Goal: Answer question/provide support: Share knowledge or assist other users

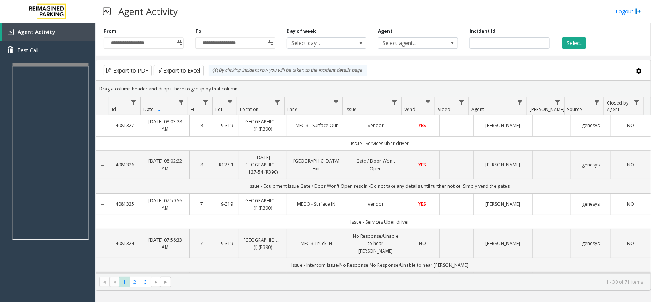
click at [74, 64] on div at bounding box center [51, 64] width 76 height 3
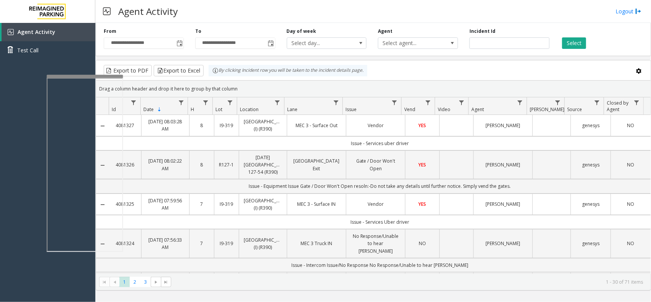
click at [85, 75] on div at bounding box center [85, 76] width 76 height 3
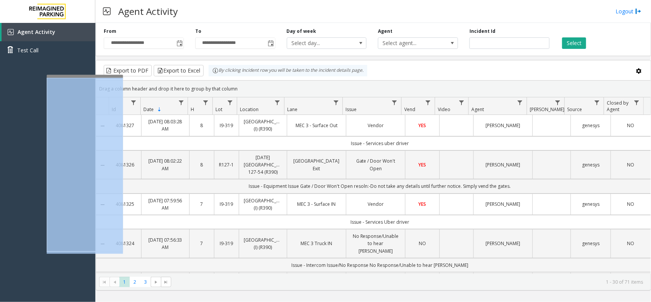
drag, startPoint x: 66, startPoint y: 77, endPoint x: 140, endPoint y: 60, distance: 76.3
click at [140, 60] on div "**********" at bounding box center [373, 151] width 556 height 302
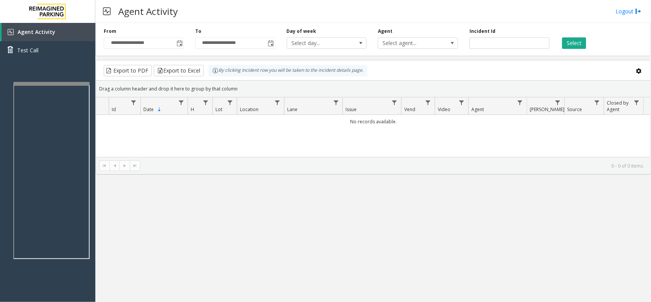
click at [41, 82] on div at bounding box center [51, 83] width 76 height 3
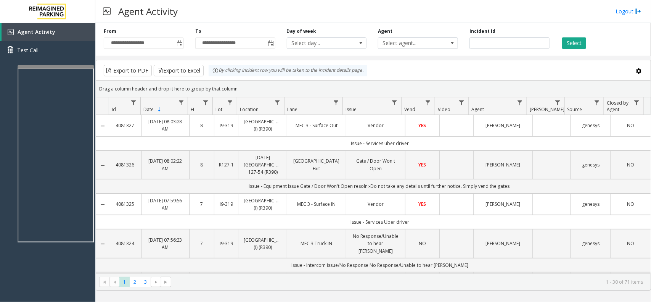
click at [71, 67] on div at bounding box center [56, 66] width 76 height 3
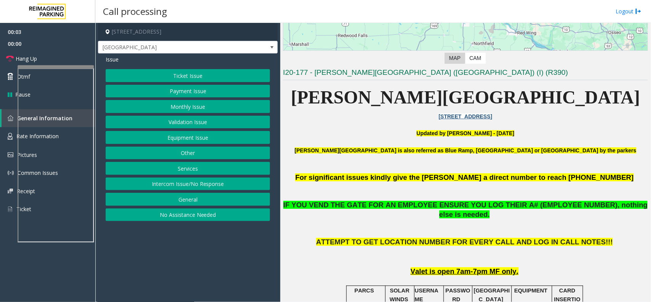
scroll to position [286, 0]
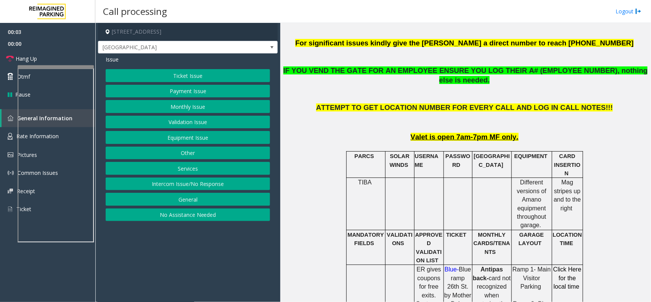
click at [165, 189] on button "Intercom Issue/No Response" at bounding box center [188, 183] width 164 height 13
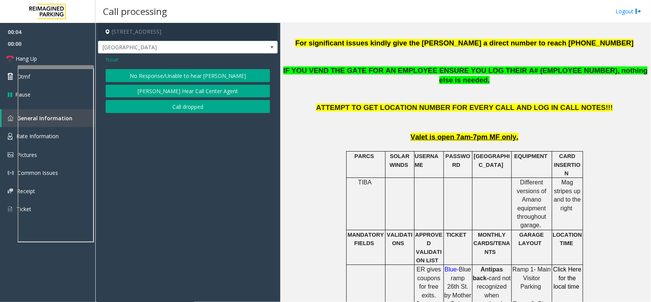
click at [192, 85] on button "[PERSON_NAME] Hear Call Center Agent" at bounding box center [188, 91] width 164 height 13
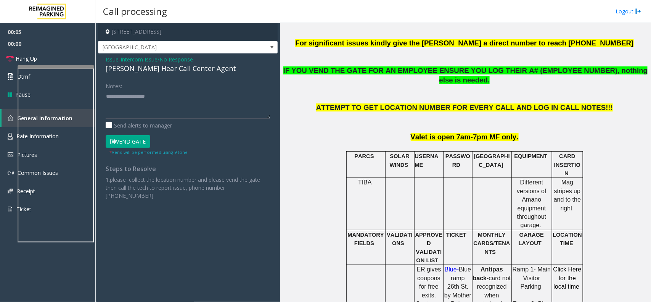
click at [117, 58] on span "Issue" at bounding box center [112, 59] width 13 height 8
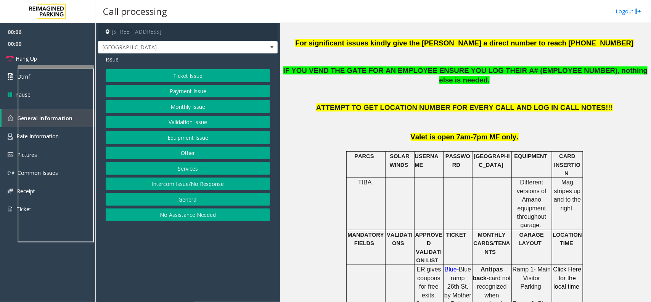
click at [194, 175] on button "Services" at bounding box center [188, 168] width 164 height 13
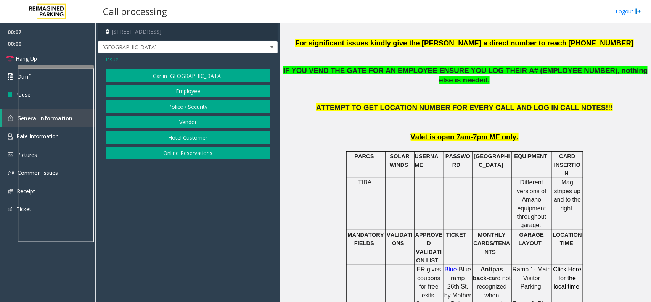
click at [114, 61] on span "Issue" at bounding box center [112, 59] width 13 height 8
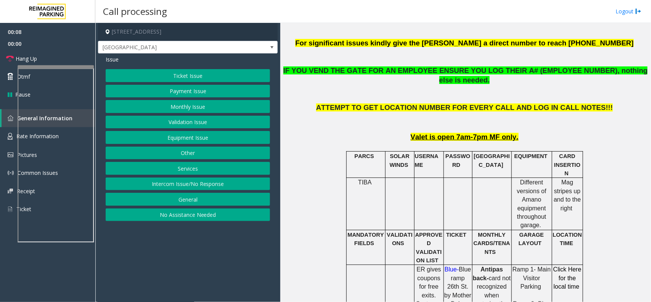
click at [191, 188] on button "Intercom Issue/No Response" at bounding box center [188, 183] width 164 height 13
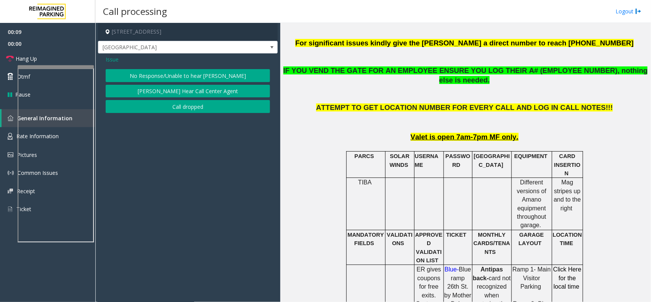
click at [166, 72] on button "No Response/Unable to hear [PERSON_NAME]" at bounding box center [188, 75] width 164 height 13
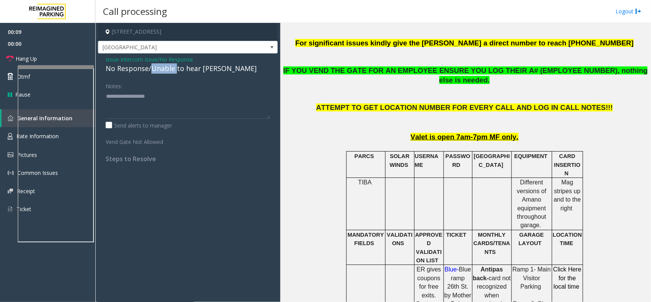
click at [166, 72] on div "No Response/Unable to hear [PERSON_NAME]" at bounding box center [188, 68] width 164 height 10
copy div "No Response/Unable to hear [PERSON_NAME]"
click at [150, 99] on textarea at bounding box center [188, 104] width 164 height 29
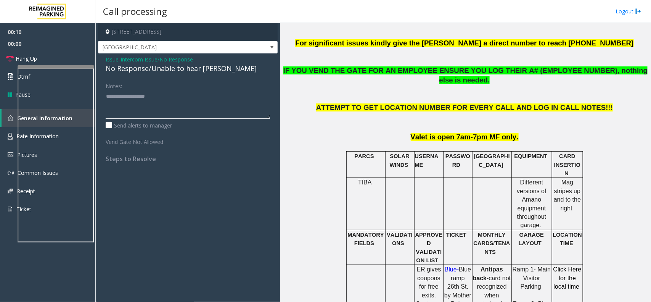
paste textarea "**********"
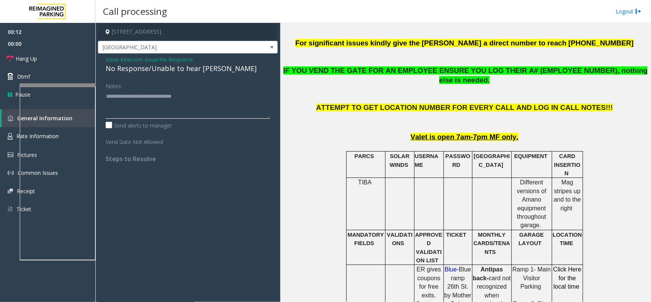
click at [47, 85] on div at bounding box center [57, 84] width 76 height 3
type textarea "**********"
click at [48, 60] on link "Hang Up" at bounding box center [47, 59] width 95 height 18
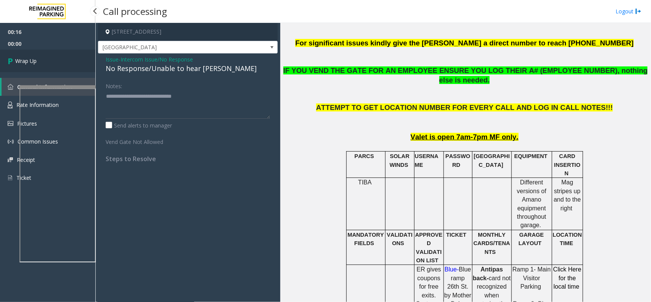
click at [47, 63] on link "Wrap Up" at bounding box center [47, 61] width 95 height 23
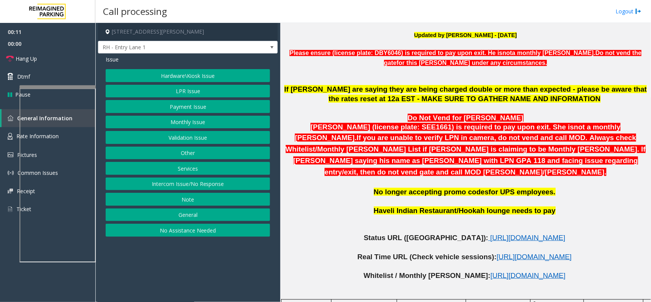
scroll to position [259, 0]
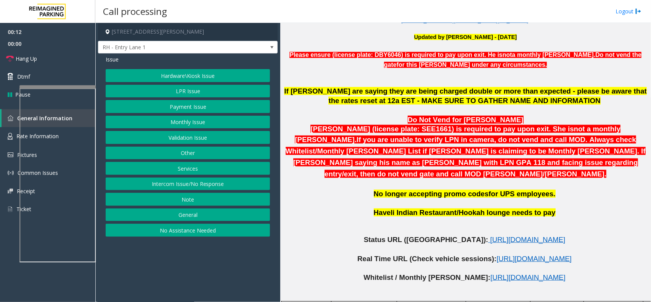
click at [202, 184] on button "Intercom Issue/No Response" at bounding box center [188, 183] width 164 height 13
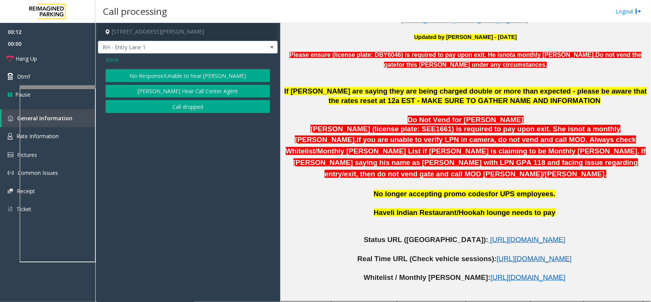
click at [192, 76] on button "No Response/Unable to hear [PERSON_NAME]" at bounding box center [188, 75] width 164 height 13
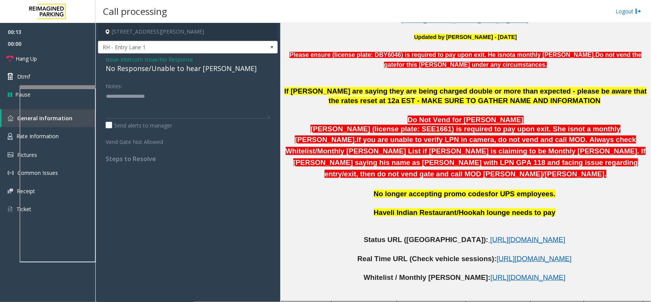
click at [184, 69] on div "No Response/Unable to hear [PERSON_NAME]" at bounding box center [188, 68] width 164 height 10
copy div "No Response/Unable to hear [PERSON_NAME]"
paste textarea "**********"
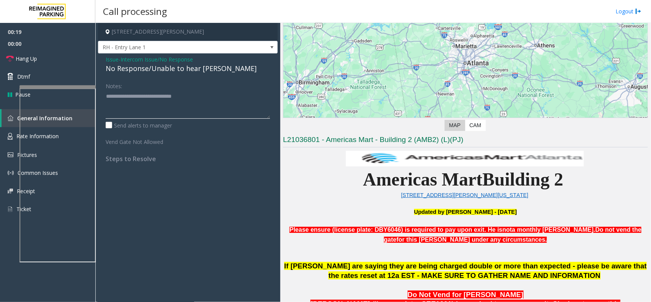
scroll to position [21, 0]
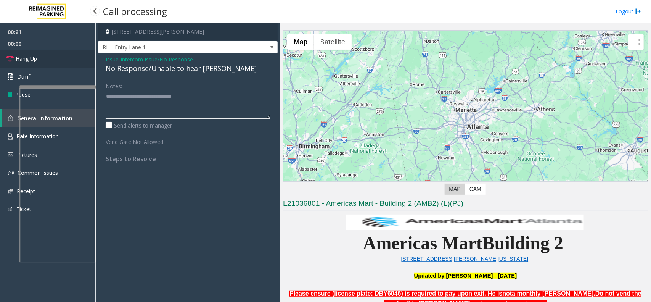
type textarea "**********"
click at [67, 51] on link "Hang Up" at bounding box center [47, 59] width 95 height 18
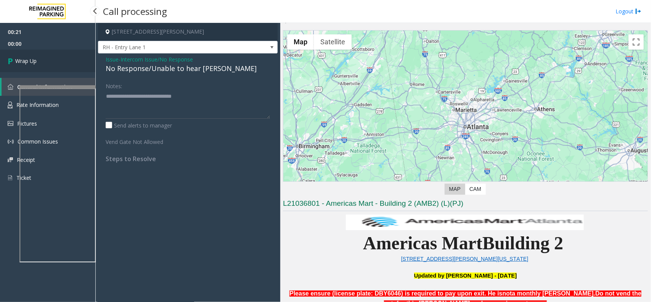
click at [53, 56] on link "Wrap Up" at bounding box center [47, 61] width 95 height 23
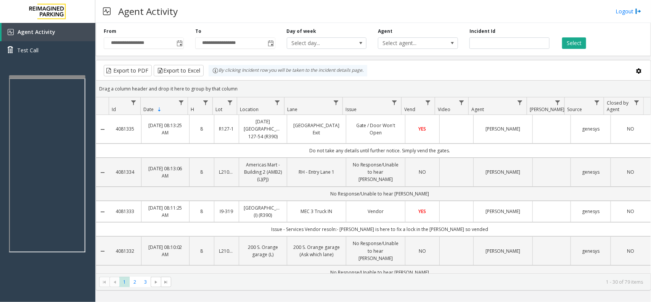
click at [49, 77] on div at bounding box center [47, 76] width 76 height 3
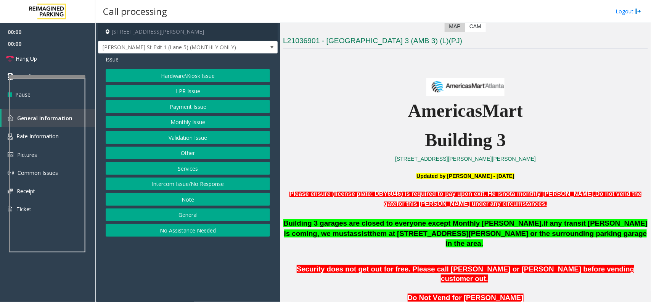
scroll to position [191, 0]
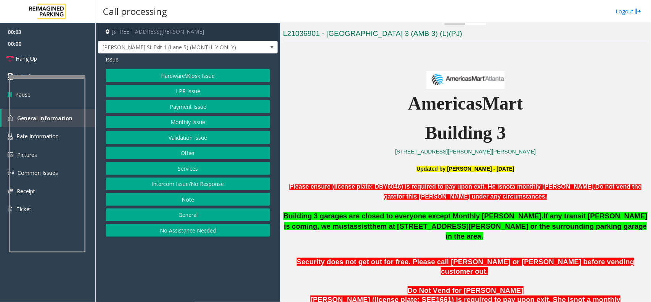
click at [178, 89] on button "LPR Issue" at bounding box center [188, 91] width 164 height 13
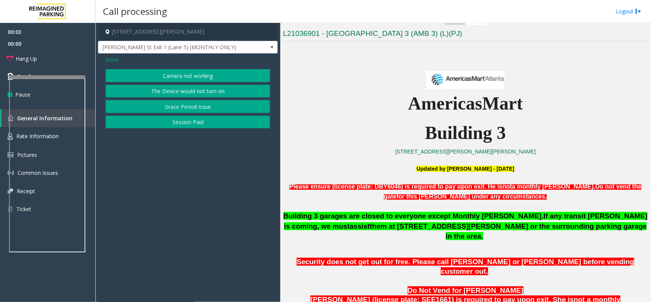
click at [173, 73] on button "Camera not working" at bounding box center [188, 75] width 164 height 13
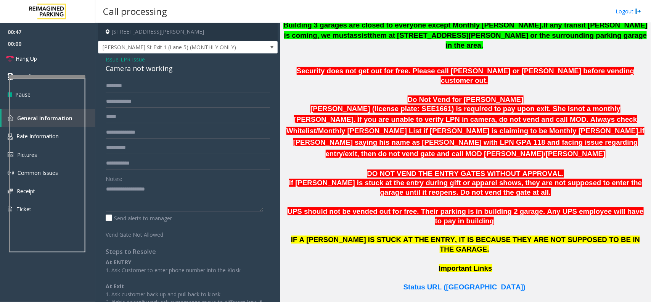
scroll to position [477, 0]
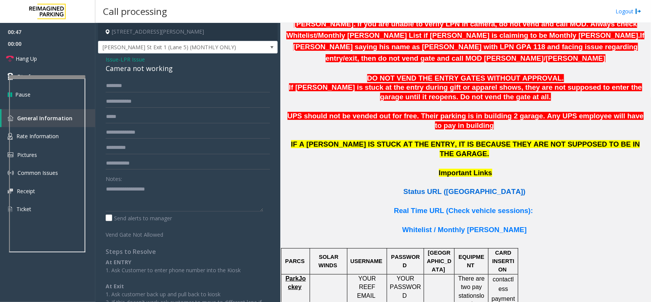
click at [466, 187] on span "Status URL ([GEOGRAPHIC_DATA])" at bounding box center [464, 191] width 122 height 8
click at [150, 73] on div "Camera not working" at bounding box center [188, 68] width 164 height 10
copy div "Camera not working"
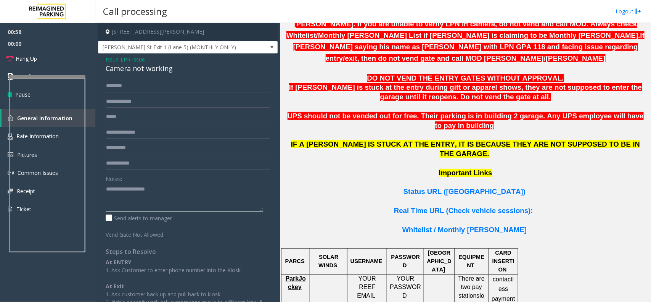
click at [151, 186] on textarea at bounding box center [185, 197] width 158 height 29
paste textarea "**********"
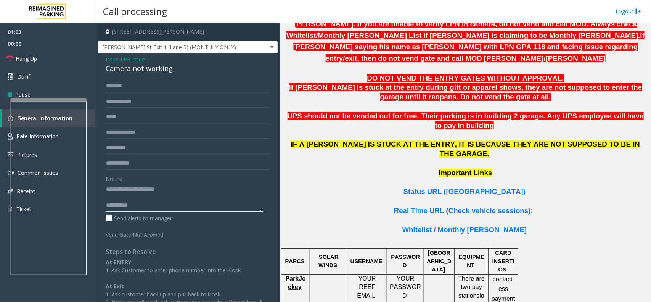
click at [66, 101] on div at bounding box center [49, 99] width 76 height 3
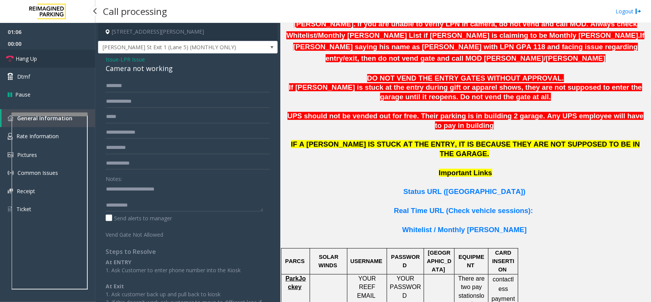
click at [43, 59] on link "Hang Up" at bounding box center [47, 59] width 95 height 18
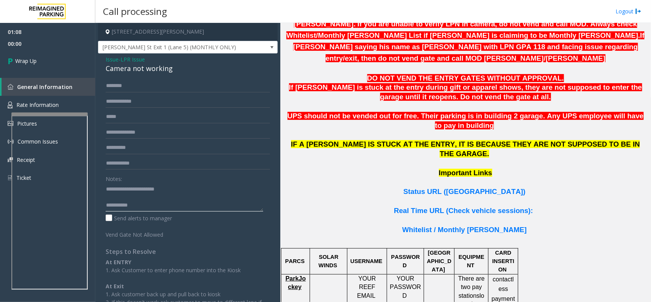
click at [157, 203] on textarea at bounding box center [185, 197] width 158 height 29
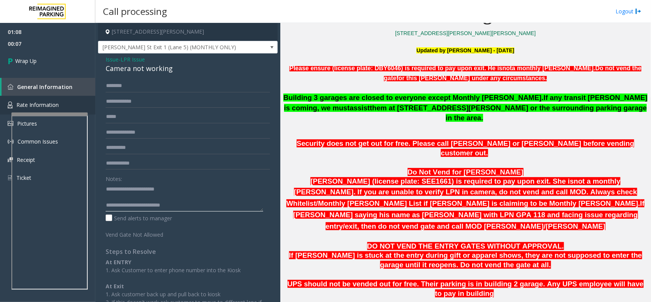
scroll to position [286, 0]
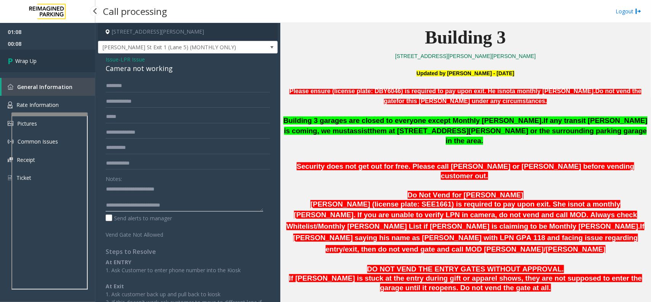
type textarea "**********"
click at [25, 61] on span "Wrap Up" at bounding box center [25, 61] width 21 height 8
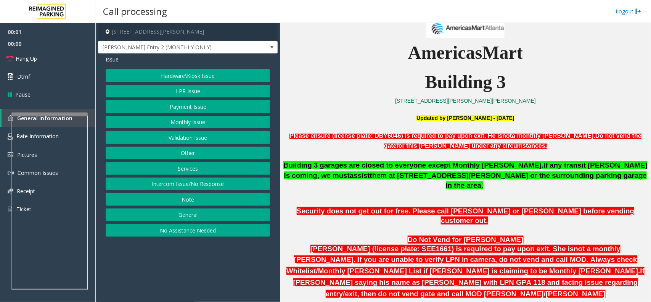
scroll to position [191, 0]
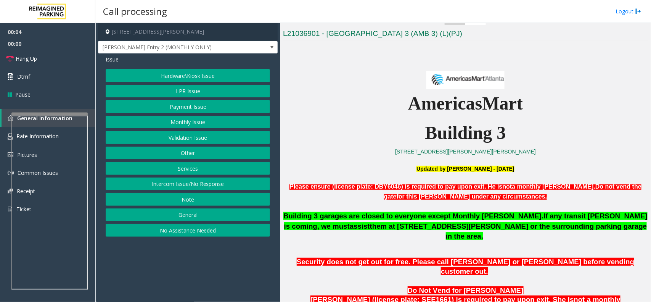
click at [222, 183] on button "Intercom Issue/No Response" at bounding box center [188, 183] width 164 height 13
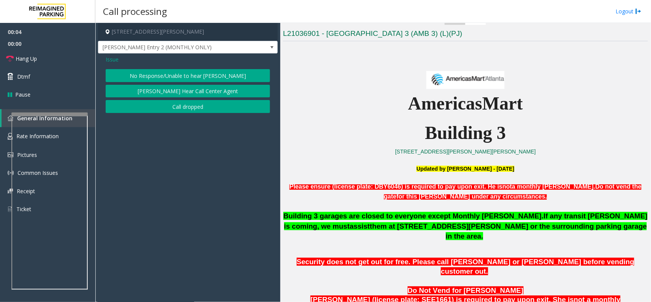
click at [165, 75] on button "No Response/Unable to hear [PERSON_NAME]" at bounding box center [188, 75] width 164 height 13
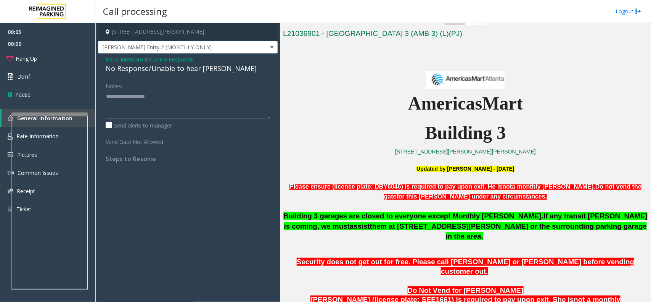
click at [159, 68] on div "No Response/Unable to hear [PERSON_NAME]" at bounding box center [188, 68] width 164 height 10
copy div "No Response/Unable to hear [PERSON_NAME]"
drag, startPoint x: 151, startPoint y: 98, endPoint x: 124, endPoint y: 100, distance: 26.4
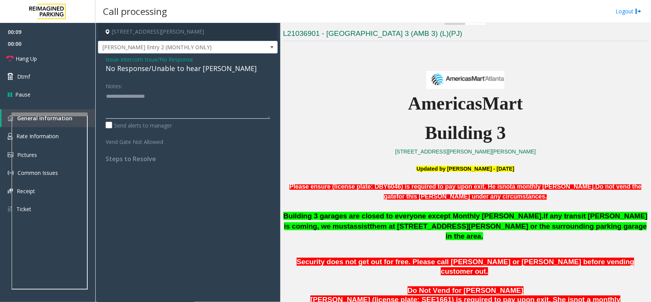
paste textarea "**********"
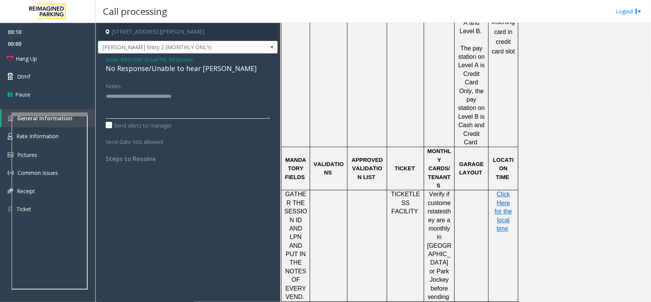
scroll to position [858, 0]
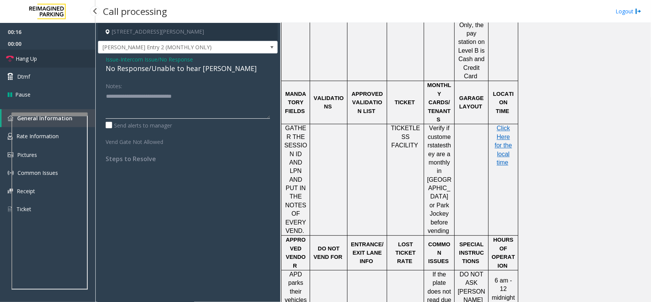
type textarea "**********"
click at [56, 55] on link "Hang Up" at bounding box center [47, 59] width 95 height 18
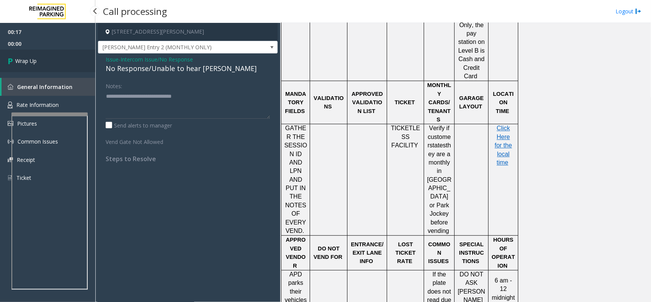
click at [56, 56] on link "Wrap Up" at bounding box center [47, 61] width 95 height 23
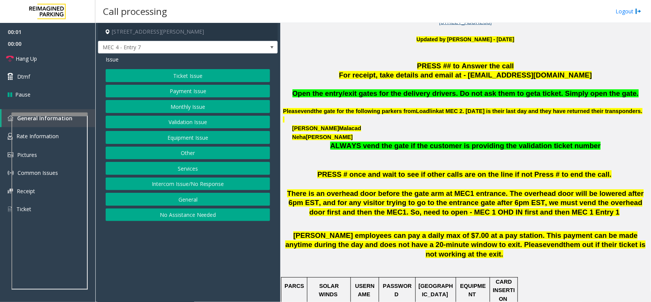
scroll to position [191, 0]
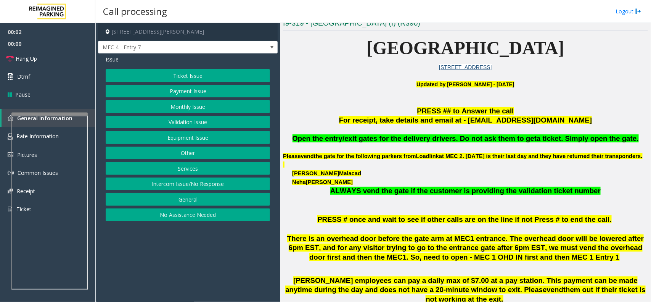
click at [197, 139] on button "Equipment Issue" at bounding box center [188, 137] width 164 height 13
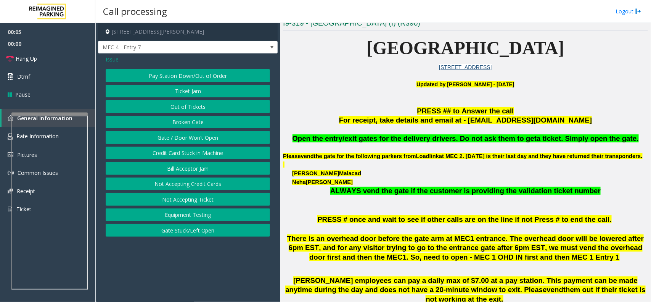
click at [111, 61] on span "Issue" at bounding box center [112, 59] width 13 height 8
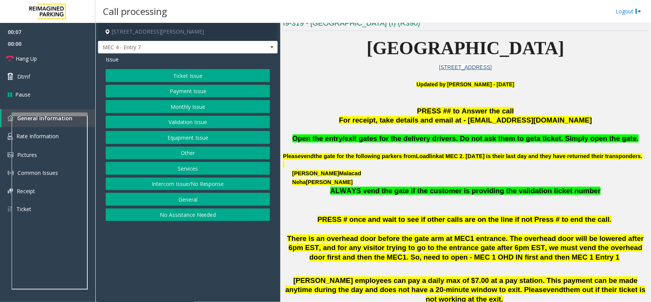
drag, startPoint x: 205, startPoint y: 187, endPoint x: 188, endPoint y: 134, distance: 55.6
click at [204, 187] on button "Intercom Issue/No Response" at bounding box center [188, 183] width 164 height 13
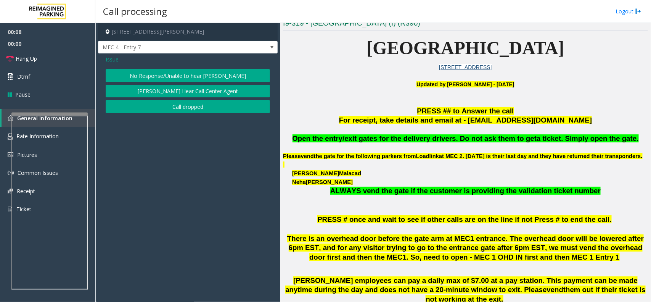
click at [159, 79] on button "No Response/Unable to hear [PERSON_NAME]" at bounding box center [188, 75] width 164 height 13
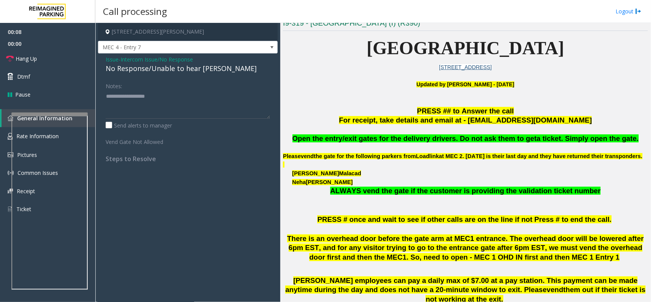
click at [151, 67] on div "No Response/Unable to hear [PERSON_NAME]" at bounding box center [188, 68] width 164 height 10
copy div "No Response/Unable to hear [PERSON_NAME]"
paste textarea "**********"
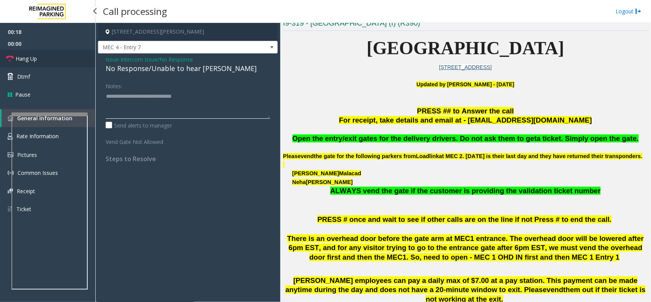
type textarea "**********"
click at [26, 60] on span "Hang Up" at bounding box center [26, 59] width 21 height 8
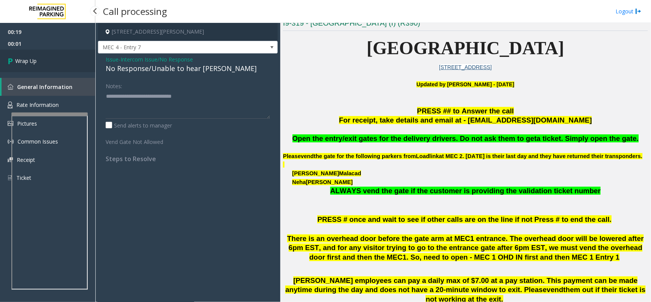
click at [16, 63] on span "Wrap Up" at bounding box center [25, 61] width 21 height 8
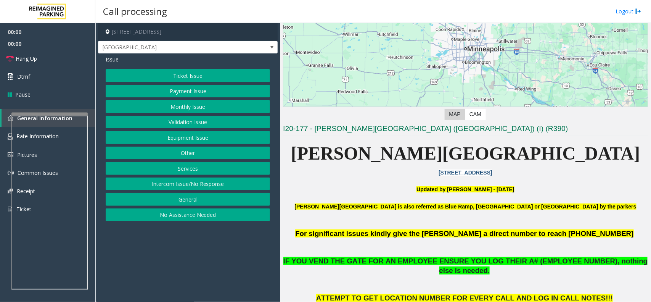
scroll to position [95, 0]
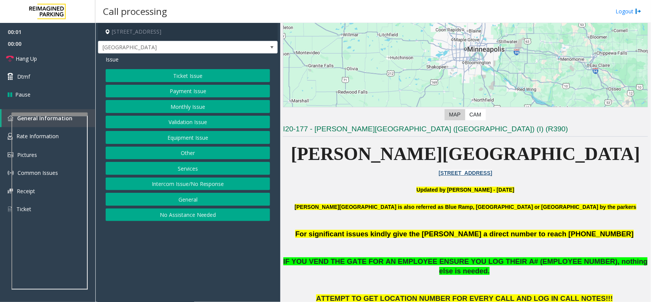
click at [194, 140] on button "Equipment Issue" at bounding box center [188, 137] width 164 height 13
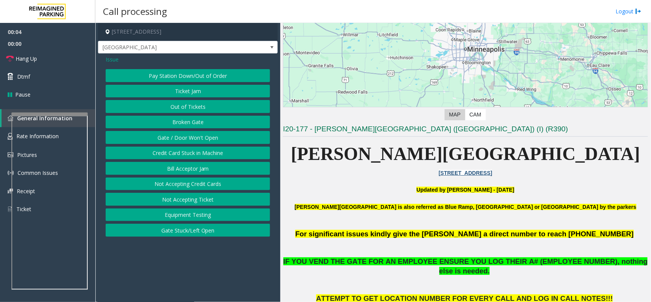
click at [111, 58] on span "Issue" at bounding box center [112, 59] width 13 height 8
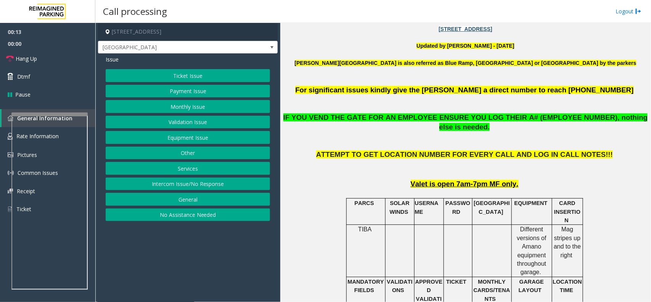
scroll to position [238, 0]
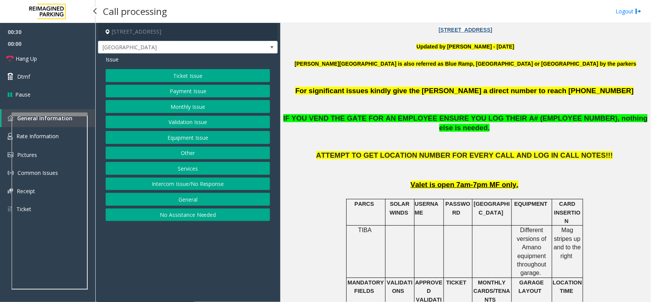
click at [167, 110] on button "Monthly Issue" at bounding box center [188, 106] width 164 height 13
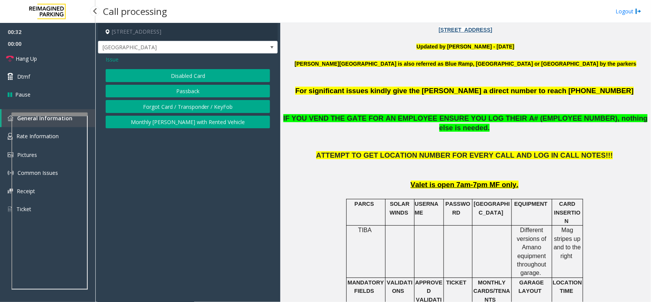
click at [196, 77] on button "Disabled Card" at bounding box center [188, 75] width 164 height 13
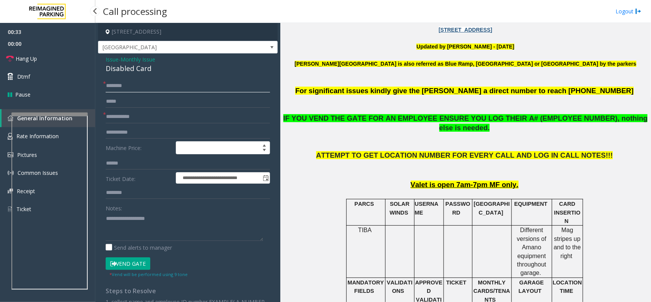
click at [134, 90] on input "text" at bounding box center [188, 85] width 164 height 13
type input "**"
click at [130, 119] on input "text" at bounding box center [188, 116] width 164 height 13
click at [174, 212] on div "Notes:" at bounding box center [188, 220] width 164 height 39
click at [123, 119] on input "**" at bounding box center [188, 116] width 164 height 13
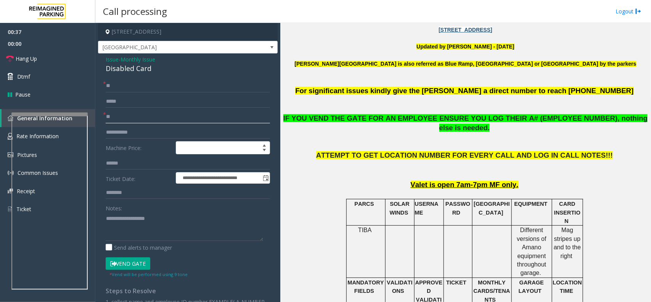
type input "*"
click at [132, 259] on button "Vend Gate" at bounding box center [128, 263] width 45 height 13
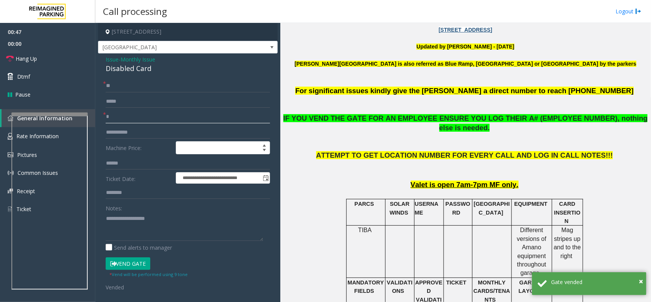
click at [117, 117] on input "text" at bounding box center [188, 116] width 164 height 13
type input "**"
click at [129, 71] on div "Disabled Card" at bounding box center [188, 68] width 164 height 10
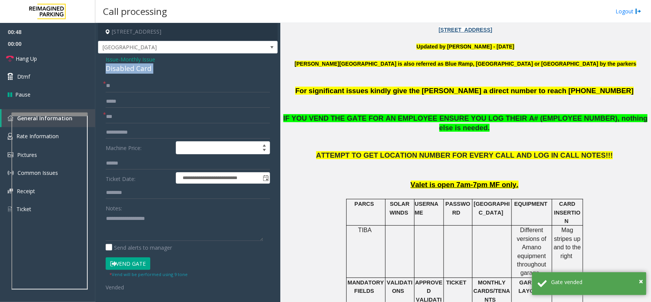
copy div "Disabled Card"
click at [141, 222] on textarea at bounding box center [185, 226] width 158 height 29
paste textarea "**********"
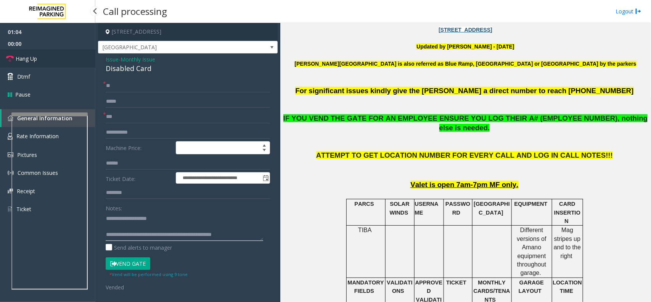
type textarea "**********"
drag, startPoint x: 51, startPoint y: 65, endPoint x: 45, endPoint y: 71, distance: 7.8
click at [51, 65] on link "Hang Up" at bounding box center [47, 59] width 95 height 18
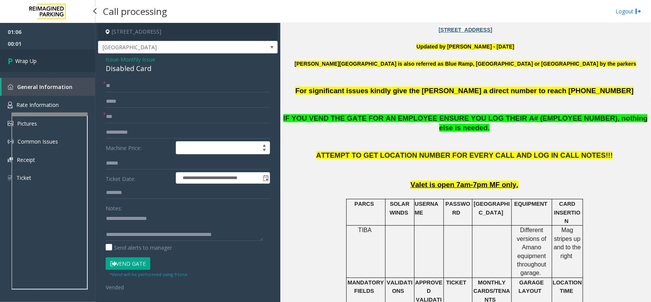
click at [32, 66] on link "Wrap Up" at bounding box center [47, 61] width 95 height 23
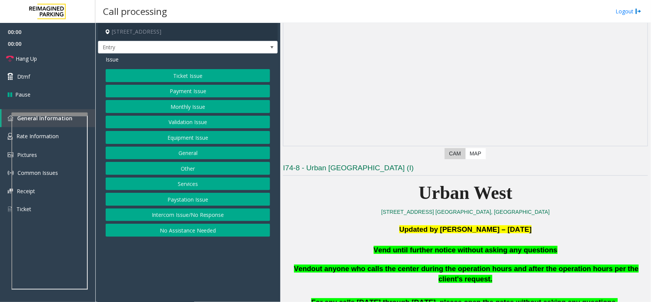
scroll to position [238, 0]
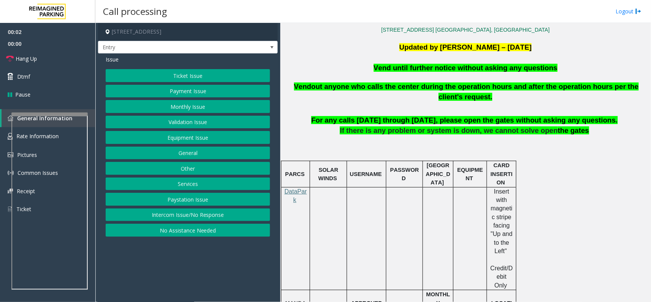
drag, startPoint x: 190, startPoint y: 185, endPoint x: 191, endPoint y: 172, distance: 12.6
click at [190, 185] on button "Services" at bounding box center [188, 183] width 164 height 13
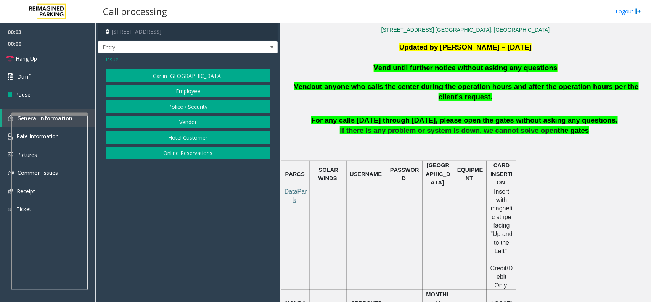
click at [188, 138] on button "Hotel Customer" at bounding box center [188, 137] width 164 height 13
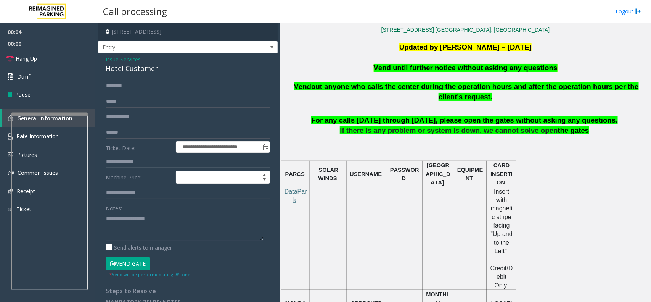
click at [129, 163] on input "text" at bounding box center [188, 161] width 164 height 13
click at [130, 69] on div "Hotel Customer" at bounding box center [188, 68] width 164 height 10
copy div "Hotel Customer"
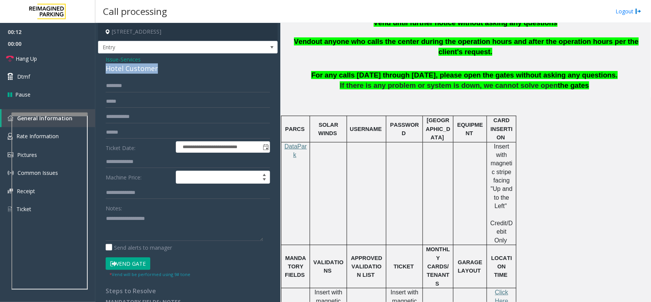
scroll to position [108, 0]
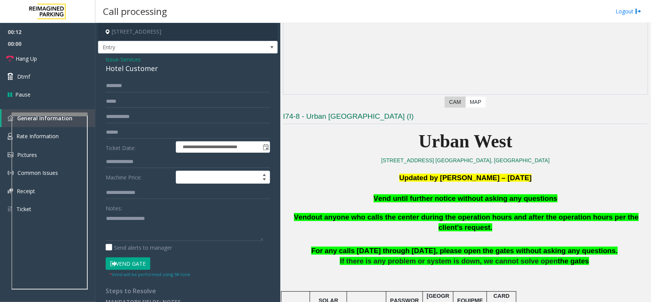
click at [111, 61] on span "Issue" at bounding box center [112, 59] width 13 height 8
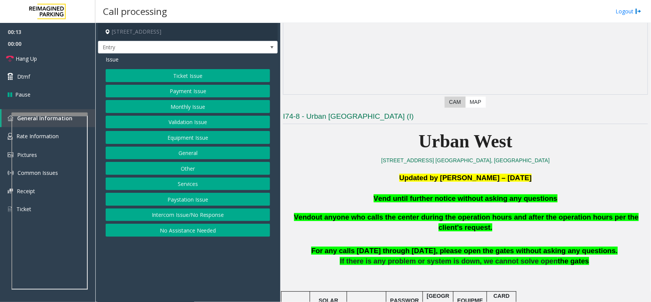
click at [194, 133] on button "Equipment Issue" at bounding box center [188, 137] width 164 height 13
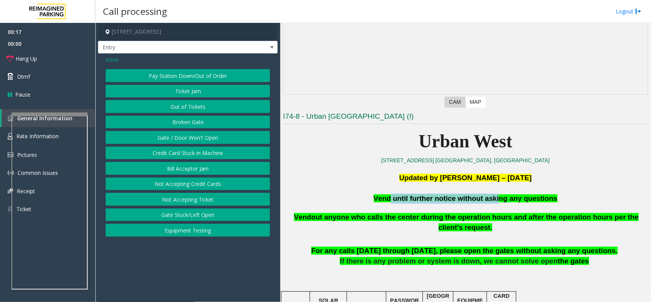
click at [493, 196] on p "Vend until further notice without asking any questions" at bounding box center [465, 198] width 365 height 10
click at [183, 136] on button "Gate / Door Won't Open" at bounding box center [188, 137] width 164 height 13
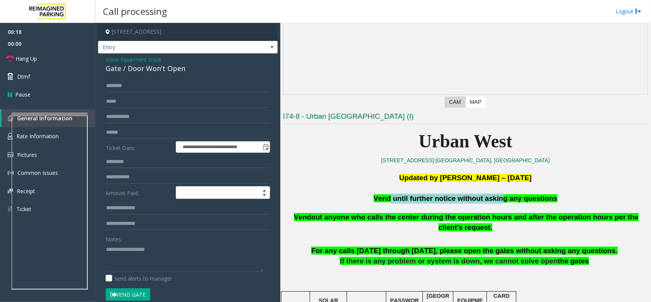
click at [126, 290] on button "Vend Gate" at bounding box center [128, 294] width 45 height 13
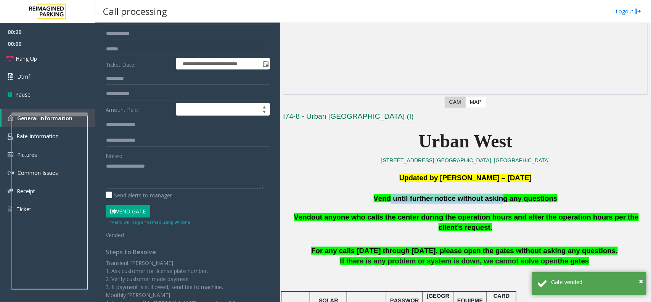
scroll to position [0, 0]
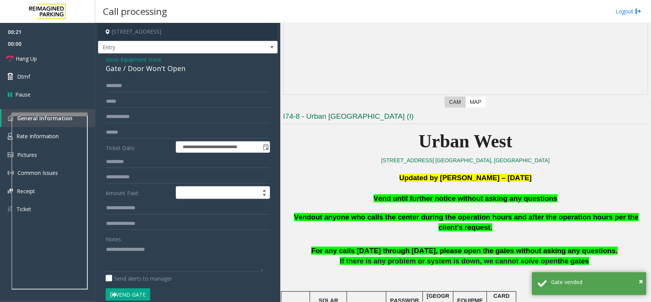
click at [155, 70] on div "Gate / Door Won't Open" at bounding box center [188, 68] width 164 height 10
copy div "Gate / Door Won't Open"
click at [140, 249] on textarea at bounding box center [185, 257] width 158 height 29
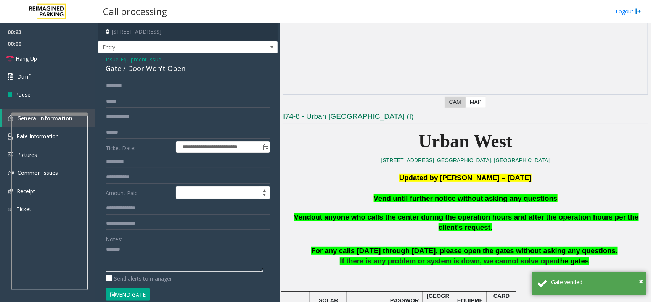
paste textarea "**********"
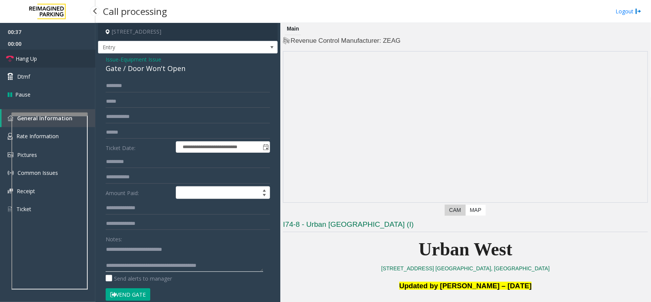
type textarea "**********"
click at [32, 61] on span "Hang Up" at bounding box center [26, 59] width 21 height 8
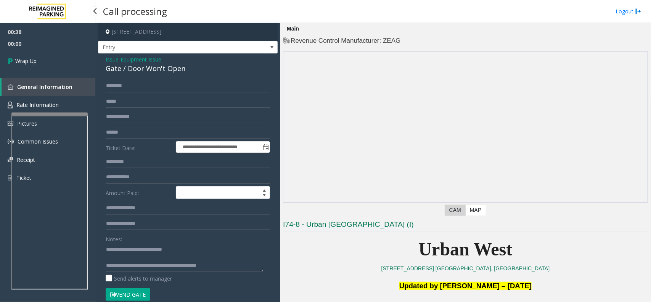
click at [32, 61] on span "Wrap Up" at bounding box center [25, 61] width 21 height 8
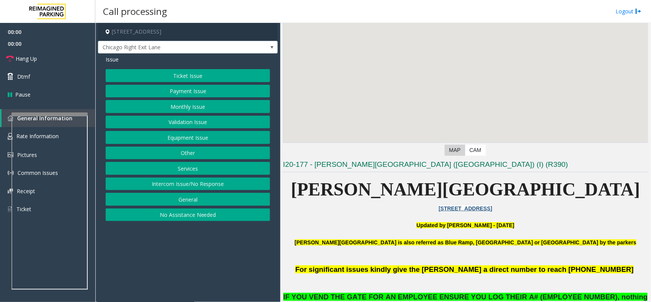
scroll to position [143, 0]
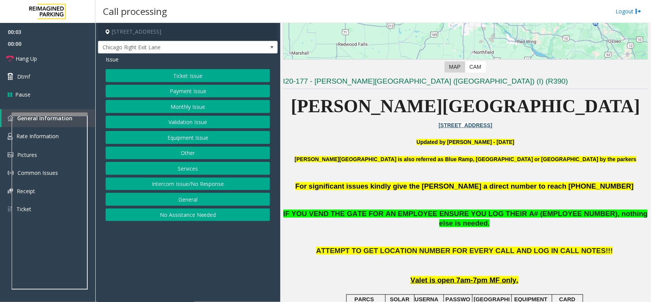
click at [196, 106] on button "Monthly Issue" at bounding box center [188, 106] width 164 height 13
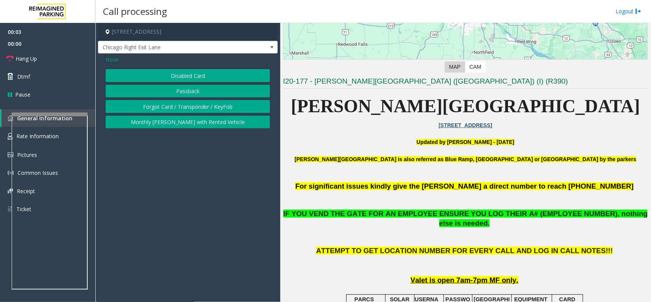
click at [183, 77] on button "Disabled Card" at bounding box center [188, 75] width 164 height 13
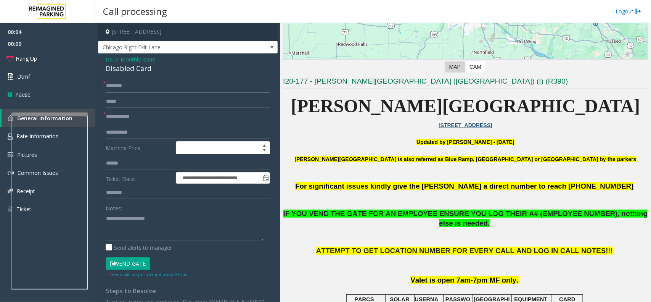
click at [143, 82] on input "text" at bounding box center [188, 85] width 164 height 13
type input "**"
click at [111, 58] on span "Issue" at bounding box center [112, 59] width 13 height 8
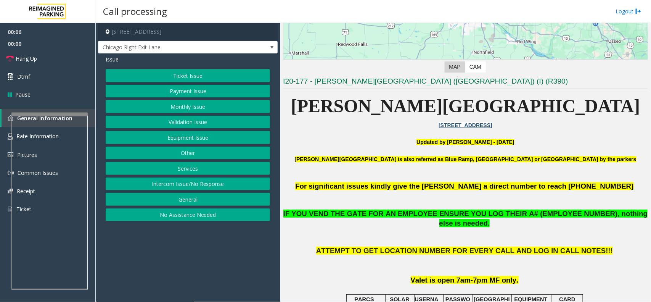
click at [206, 92] on button "Payment Issue" at bounding box center [188, 91] width 164 height 13
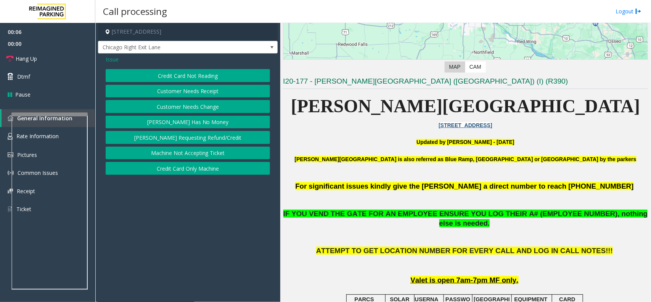
click at [195, 72] on button "Credit Card Not Reading" at bounding box center [188, 75] width 164 height 13
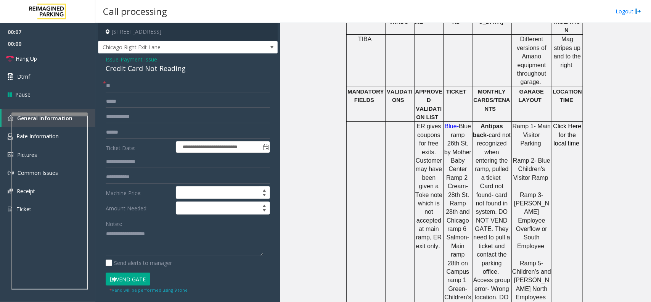
scroll to position [286, 0]
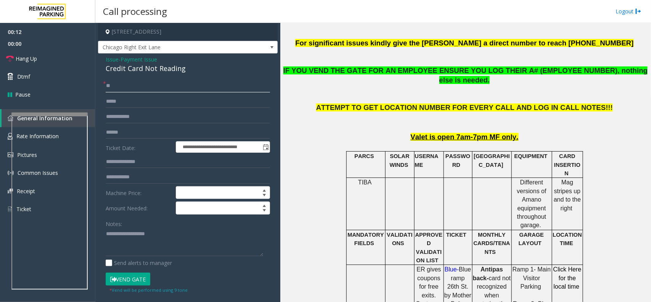
click at [135, 84] on input "**" at bounding box center [188, 85] width 164 height 13
type input "*"
type input "**"
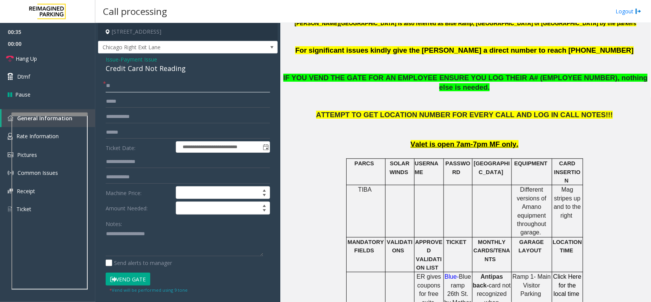
scroll to position [191, 0]
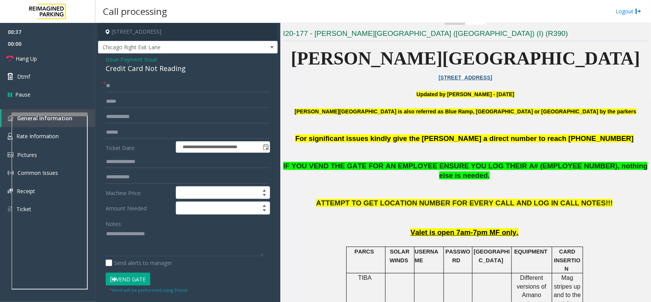
click at [128, 280] on button "Vend Gate" at bounding box center [128, 278] width 45 height 13
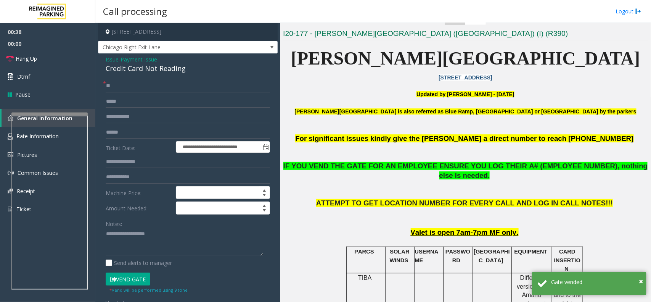
click at [153, 73] on div "Credit Card Not Reading" at bounding box center [188, 68] width 164 height 10
copy div "Credit Card Not Reading"
click at [145, 246] on textarea at bounding box center [185, 242] width 158 height 29
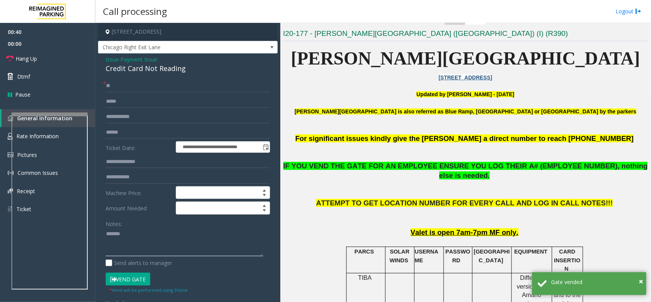
paste textarea "**********"
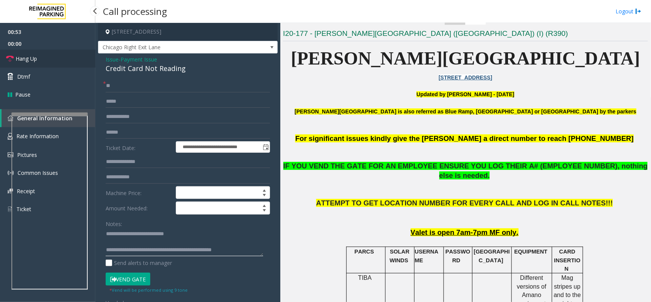
type textarea "**********"
click at [14, 52] on link "Hang Up" at bounding box center [47, 59] width 95 height 18
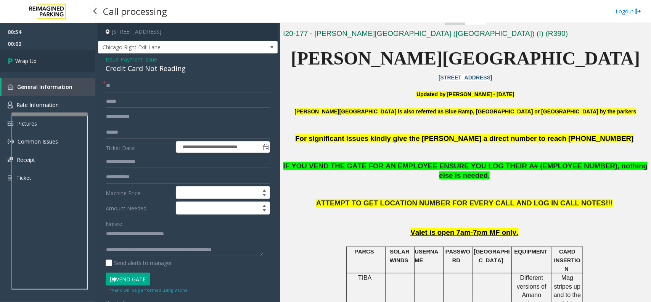
click at [34, 69] on link "Wrap Up" at bounding box center [47, 61] width 95 height 23
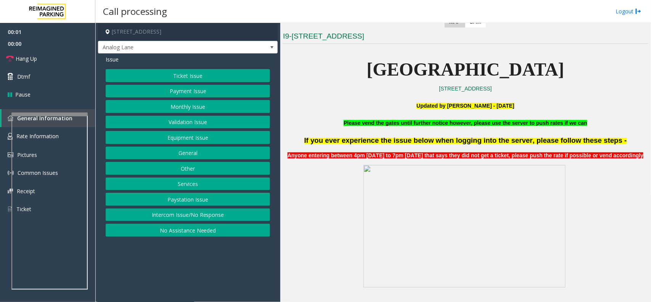
scroll to position [191, 0]
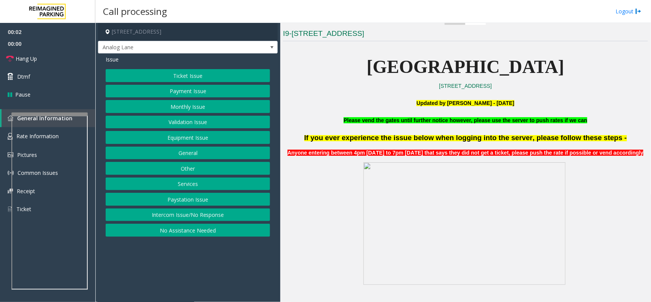
click at [198, 221] on button "Intercom Issue/No Response" at bounding box center [188, 214] width 164 height 13
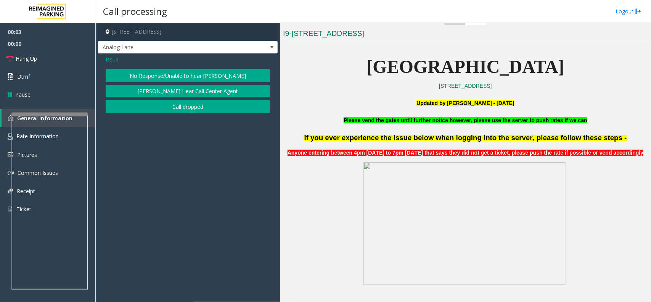
click at [174, 79] on button "No Response/Unable to hear [PERSON_NAME]" at bounding box center [188, 75] width 164 height 13
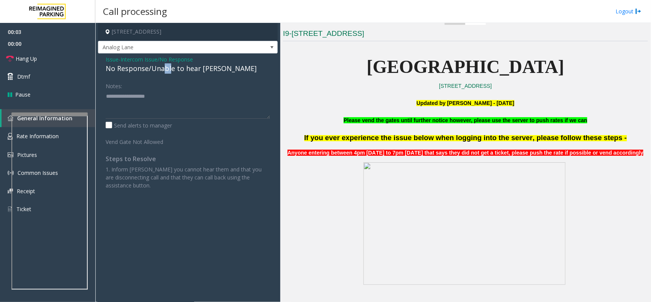
click at [164, 71] on div "No Response/Unable to hear [PERSON_NAME]" at bounding box center [188, 68] width 164 height 10
paste textarea "**********"
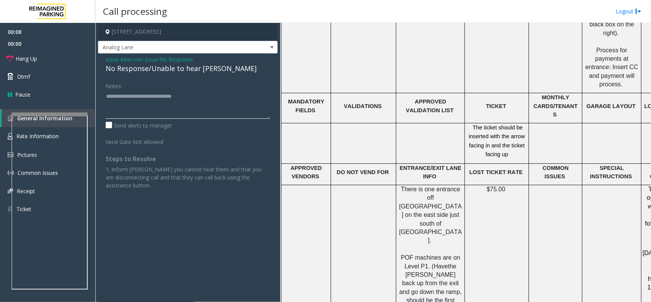
scroll to position [906, 0]
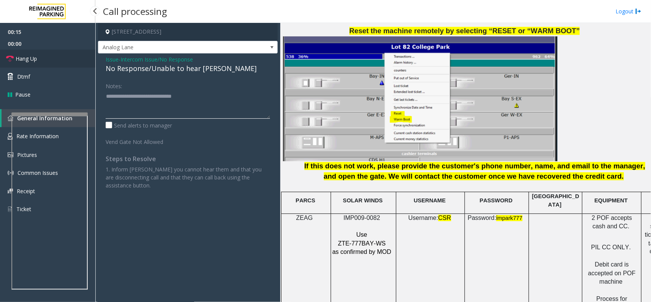
type textarea "**********"
click at [44, 59] on link "Hang Up" at bounding box center [47, 59] width 95 height 18
click at [44, 61] on link "Hang Up" at bounding box center [47, 59] width 95 height 18
click at [44, 60] on link "Hang Up" at bounding box center [47, 59] width 95 height 18
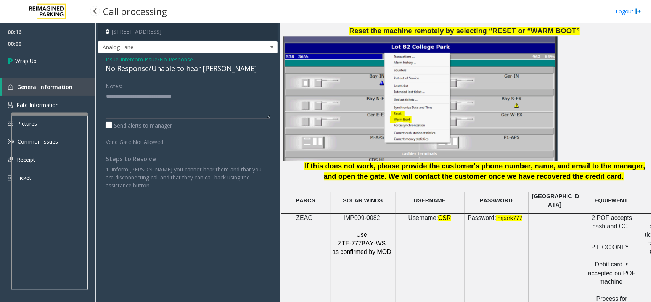
click at [44, 60] on link "Wrap Up" at bounding box center [47, 61] width 95 height 23
